Goal: Transaction & Acquisition: Purchase product/service

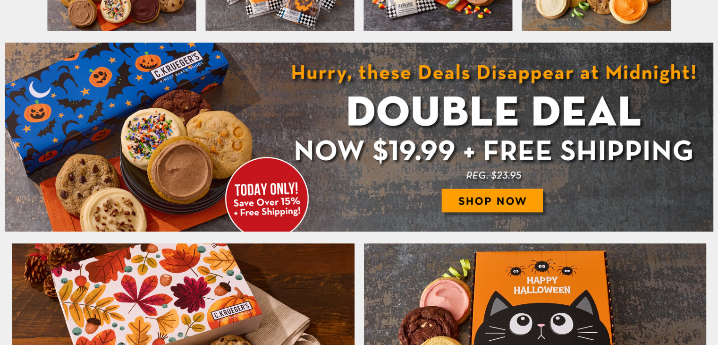
scroll to position [446, 0]
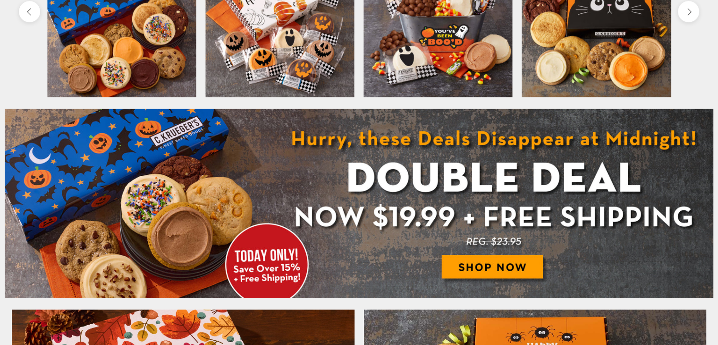
click at [480, 268] on img at bounding box center [359, 203] width 709 height 189
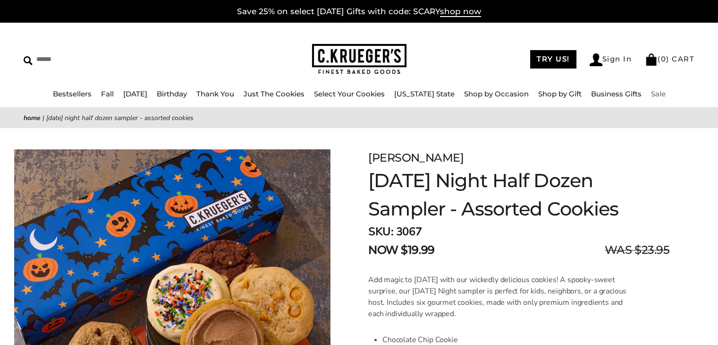
click at [651, 93] on link "Sale" at bounding box center [658, 93] width 15 height 9
